Goal: Information Seeking & Learning: Learn about a topic

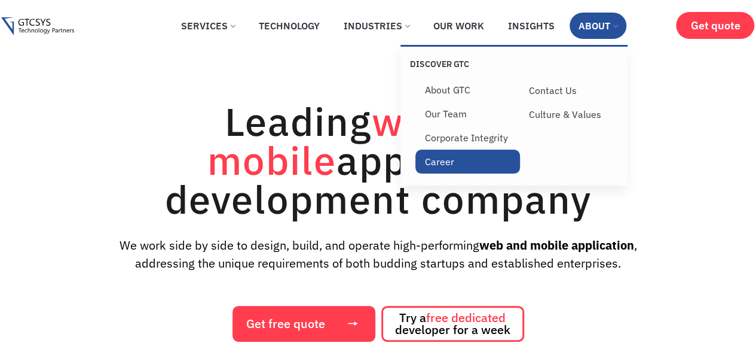
click at [446, 169] on link "Career" at bounding box center [468, 162] width 105 height 24
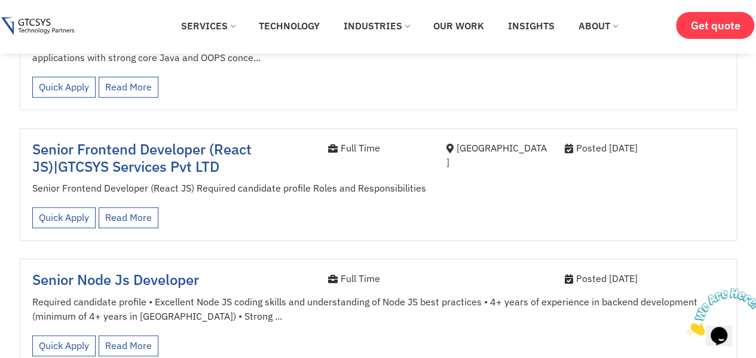
scroll to position [478, 0]
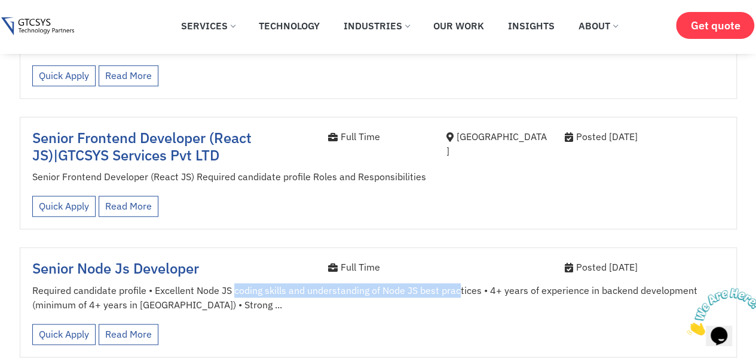
drag, startPoint x: 232, startPoint y: 278, endPoint x: 459, endPoint y: 276, distance: 226.7
click at [459, 283] on p "Required candidate profile • Excellent Node JS coding skills and understanding …" at bounding box center [378, 297] width 693 height 29
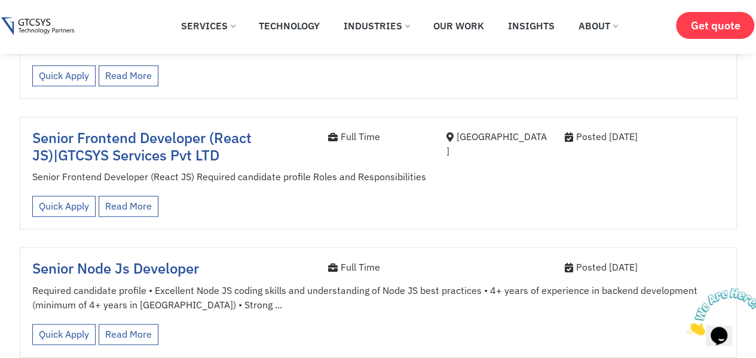
click at [413, 291] on p "Required candidate profile • Excellent Node JS coding skills and understanding …" at bounding box center [378, 297] width 693 height 29
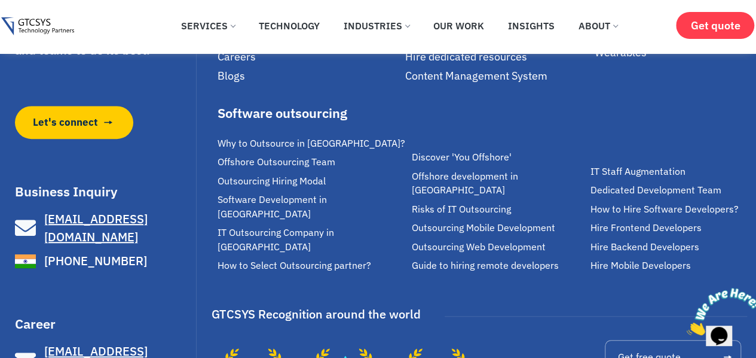
scroll to position [2625, 0]
